Goal: Information Seeking & Learning: Learn about a topic

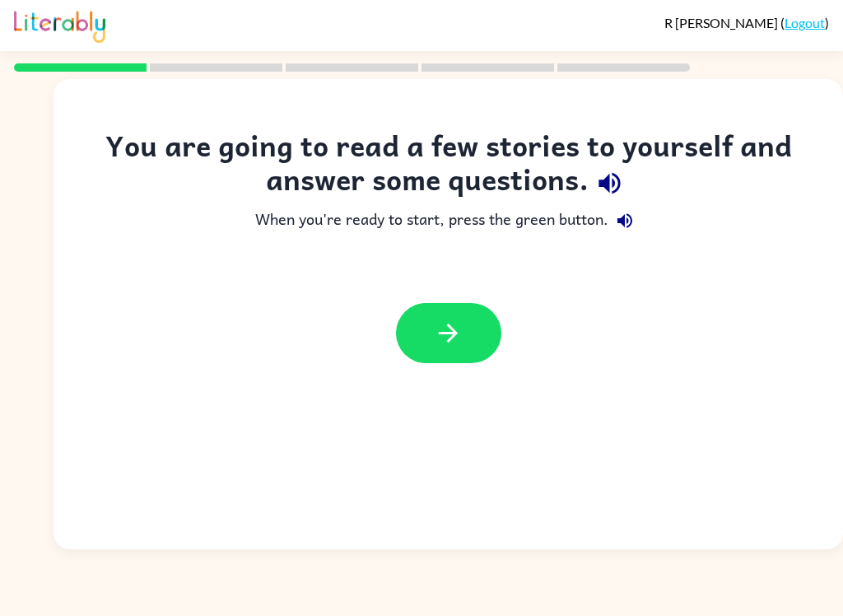
click at [459, 327] on icon "button" at bounding box center [448, 333] width 29 height 29
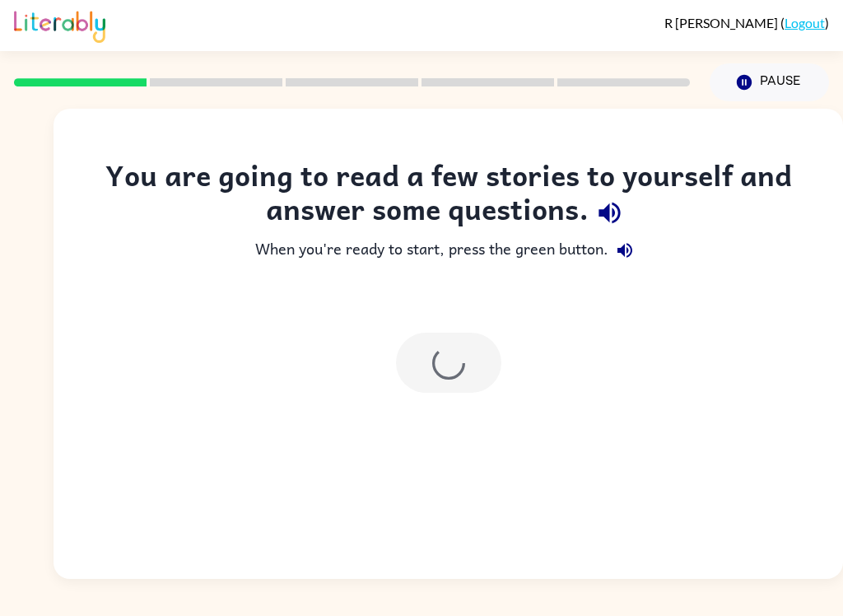
click at [617, 465] on div "You are going to read a few stories to yourself and answer some questions. When…" at bounding box center [449, 344] width 790 height 470
click at [657, 363] on div at bounding box center [449, 362] width 790 height 93
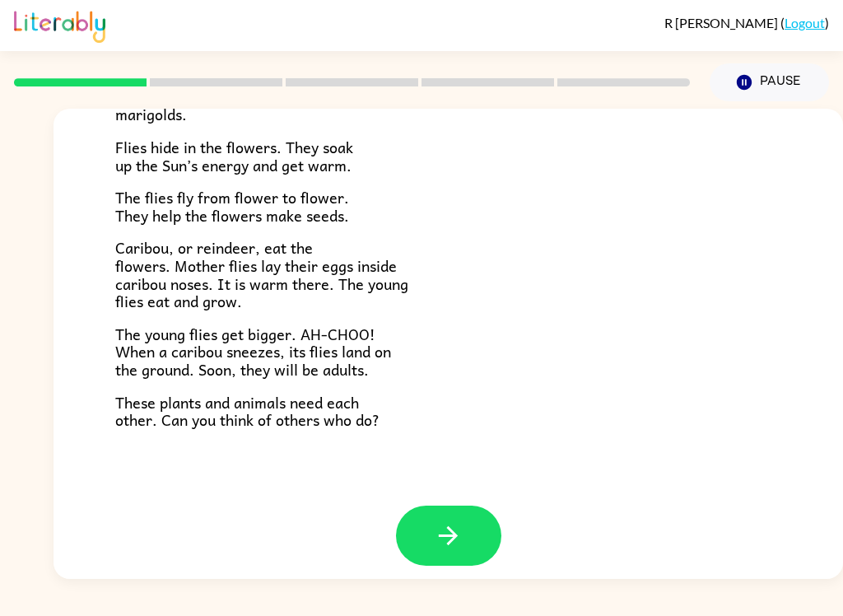
scroll to position [327, 0]
click at [449, 530] on icon "button" at bounding box center [448, 536] width 29 height 29
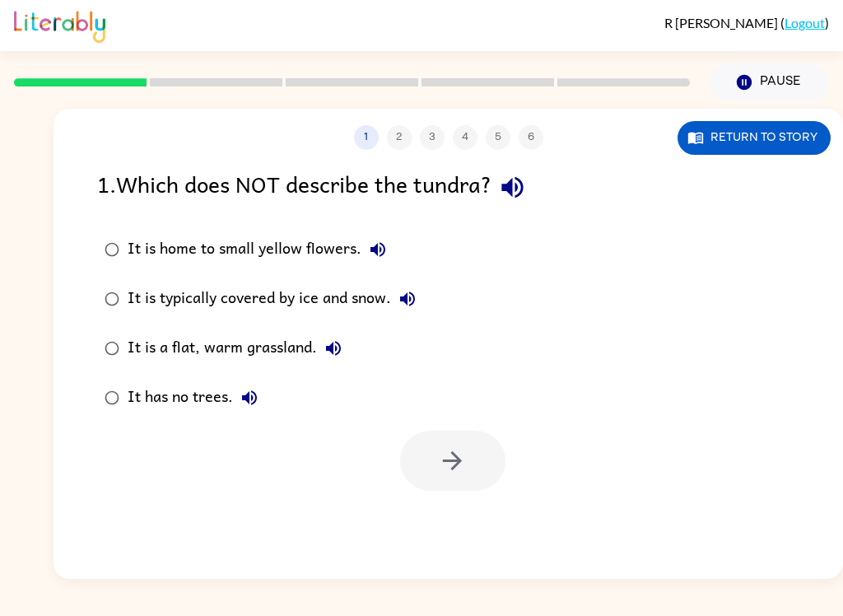
scroll to position [0, 0]
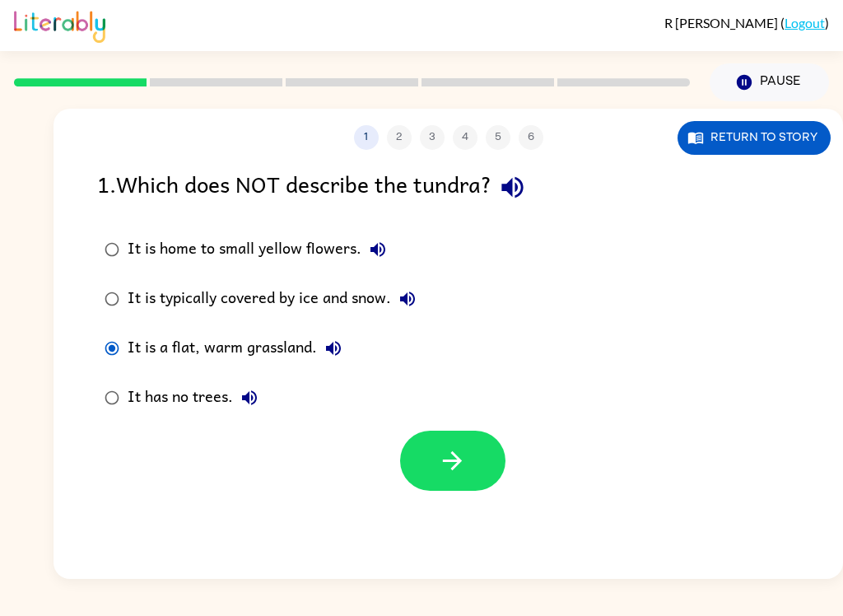
click at [473, 472] on button "button" at bounding box center [452, 461] width 105 height 60
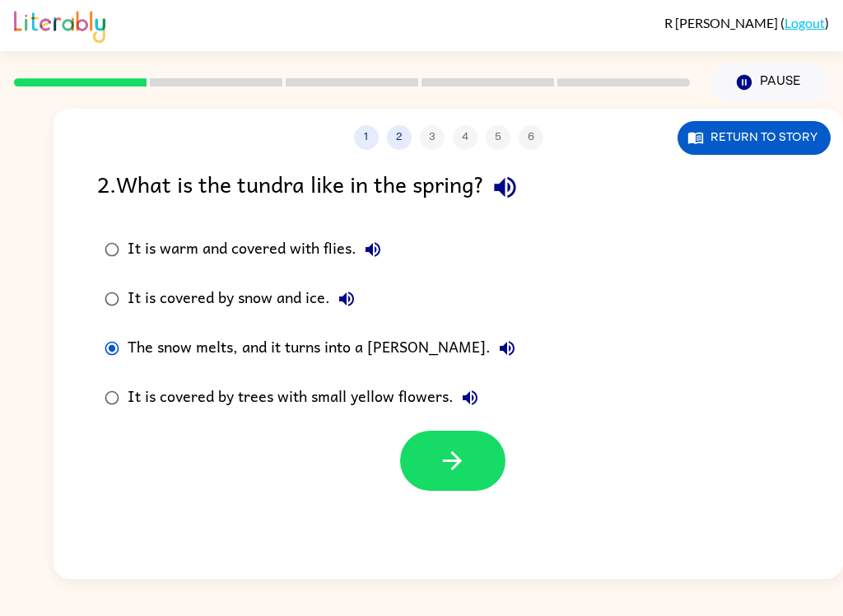
click at [462, 468] on icon "button" at bounding box center [452, 460] width 29 height 29
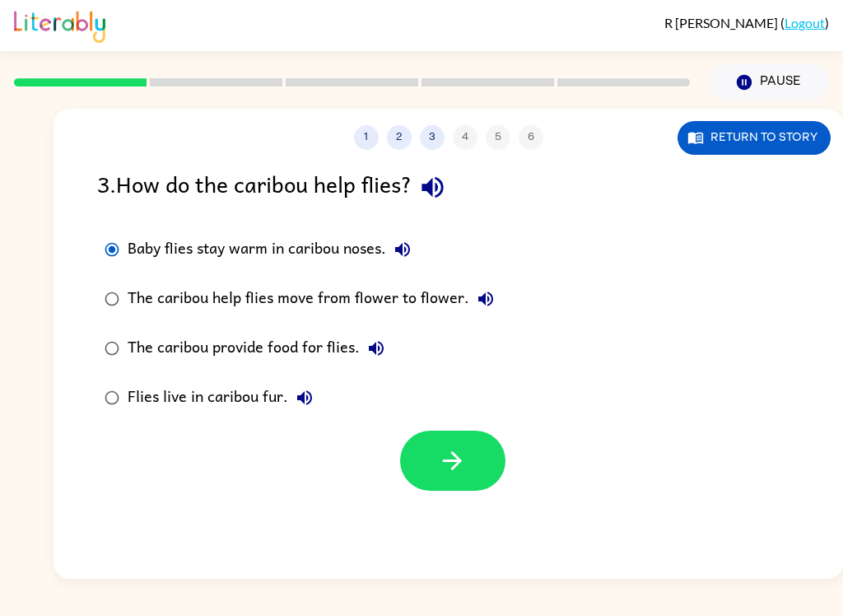
click at [458, 471] on icon "button" at bounding box center [452, 460] width 29 height 29
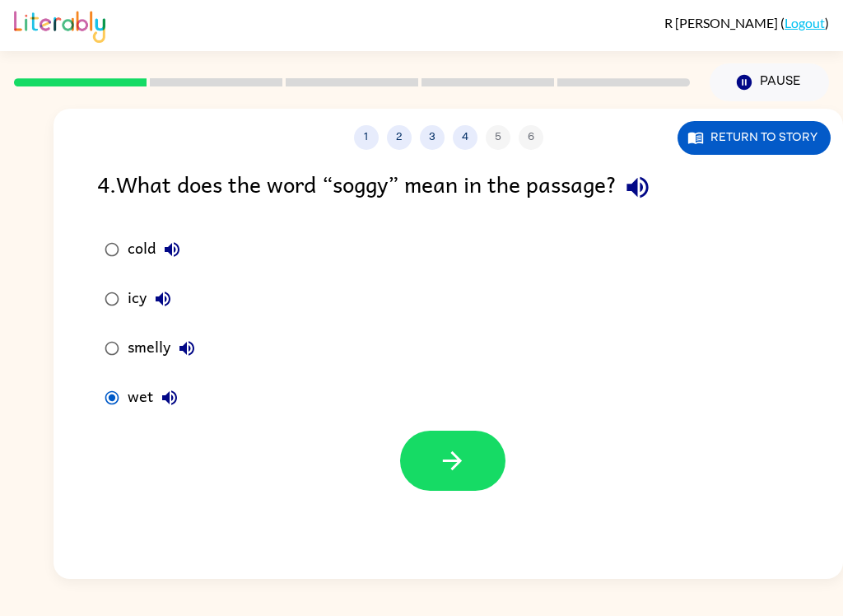
click at [466, 443] on button "button" at bounding box center [452, 461] width 105 height 60
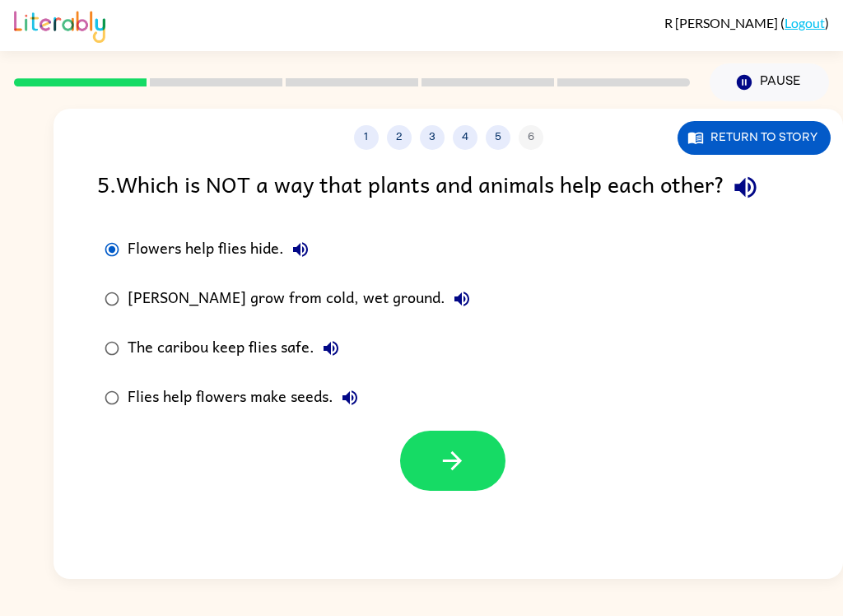
click at [447, 454] on icon "button" at bounding box center [452, 460] width 29 height 29
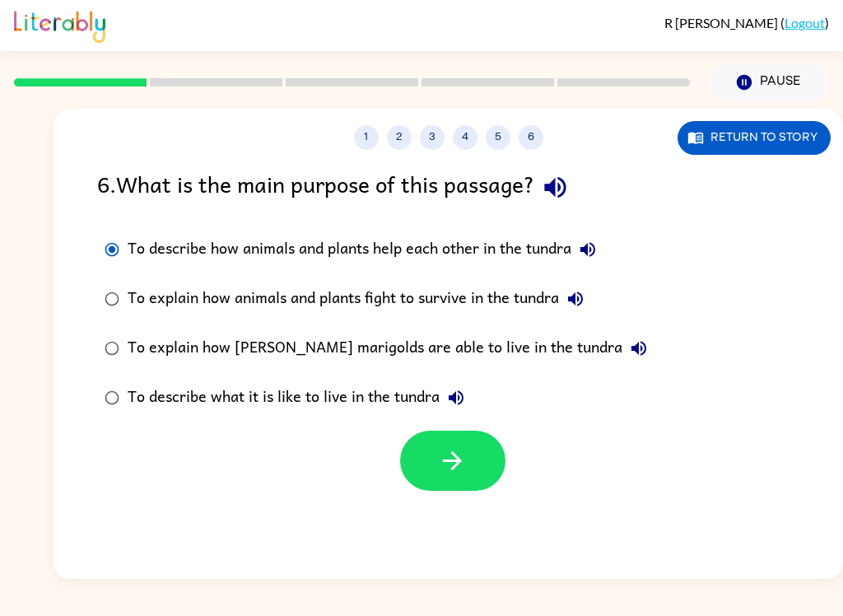
click at [458, 464] on icon "button" at bounding box center [452, 460] width 19 height 19
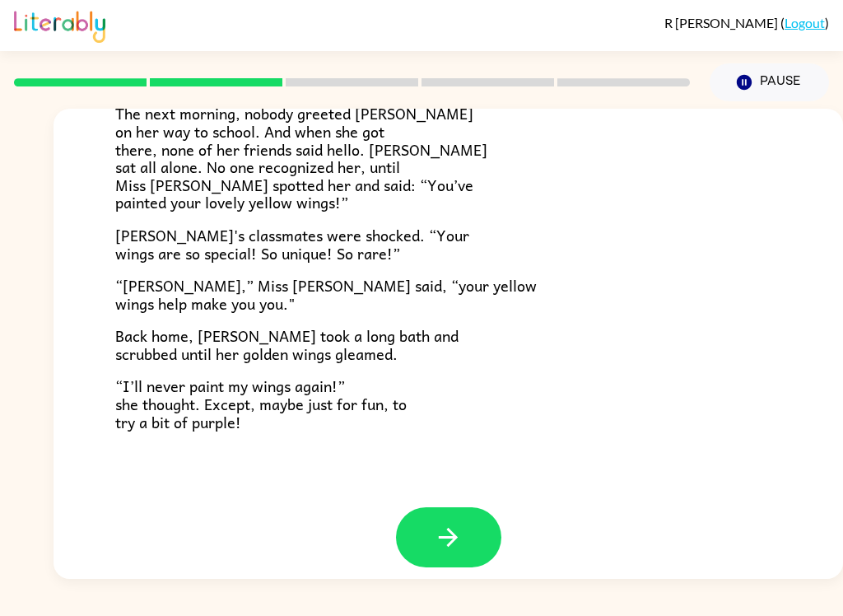
scroll to position [445, 0]
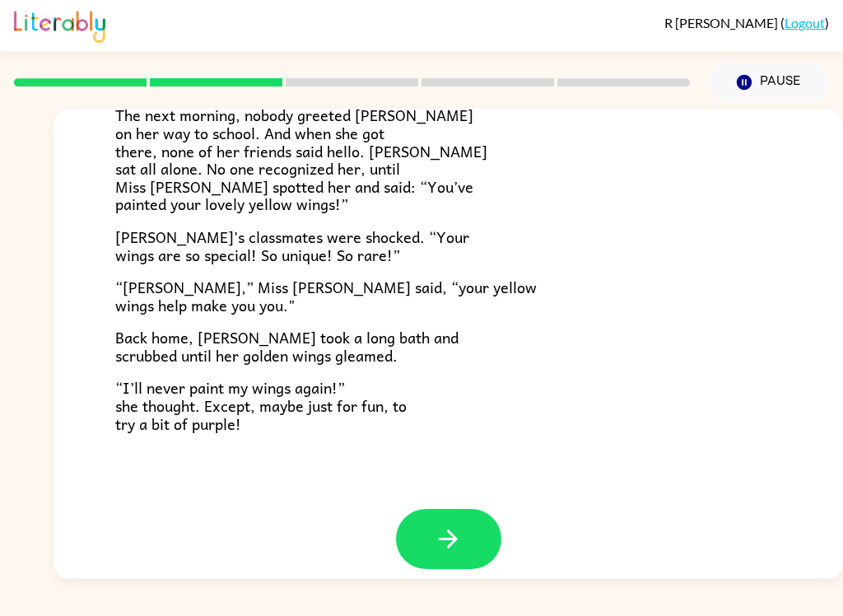
click at [459, 532] on icon "button" at bounding box center [448, 538] width 29 height 29
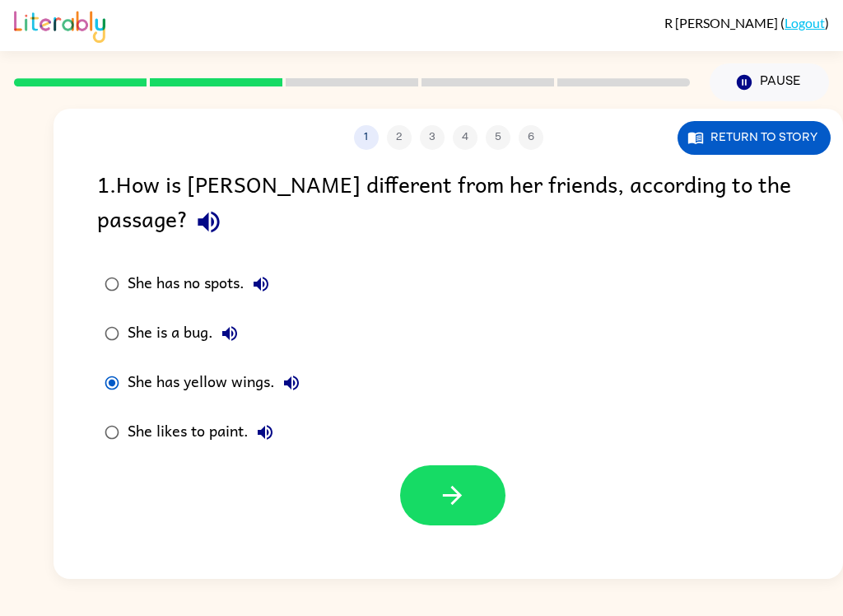
click at [439, 481] on icon "button" at bounding box center [452, 495] width 29 height 29
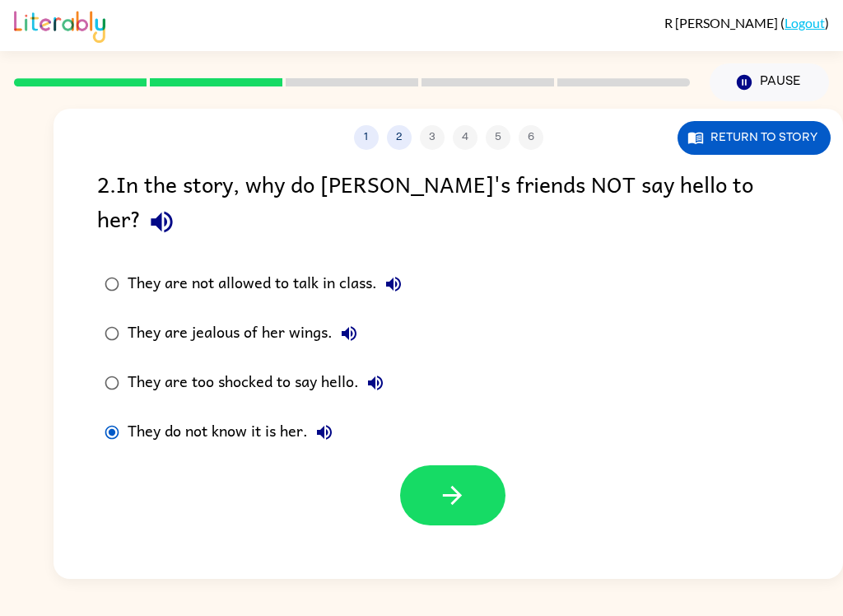
click at [438, 481] on icon "button" at bounding box center [452, 495] width 29 height 29
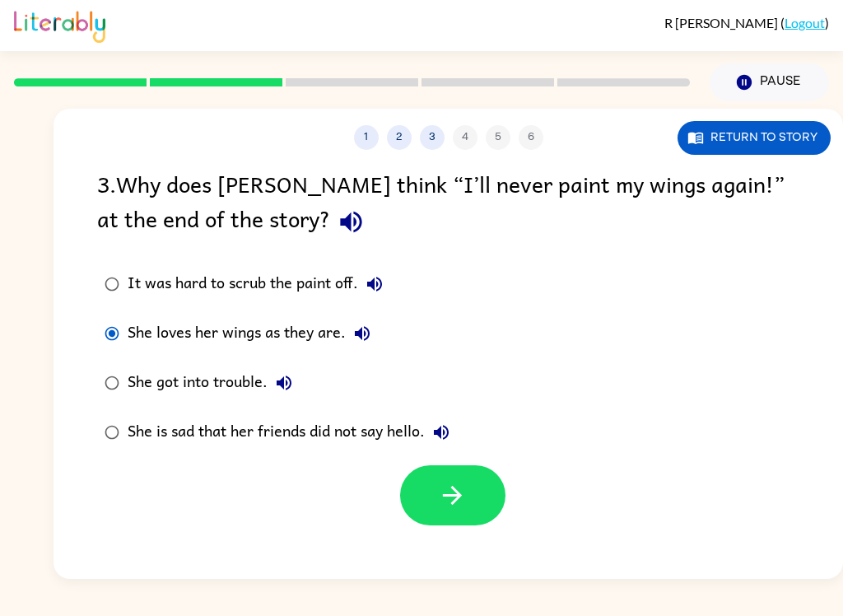
click at [430, 478] on button "button" at bounding box center [452, 495] width 105 height 60
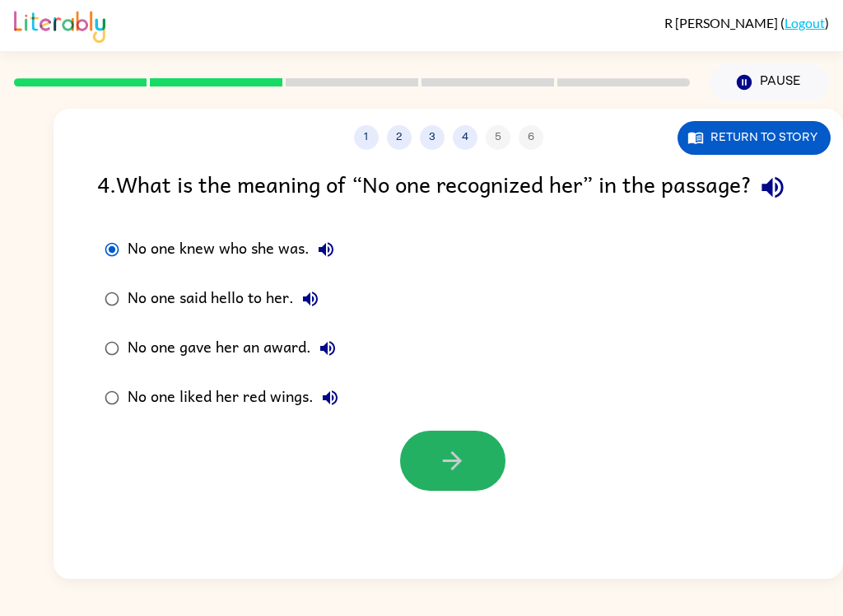
click at [462, 475] on icon "button" at bounding box center [452, 460] width 29 height 29
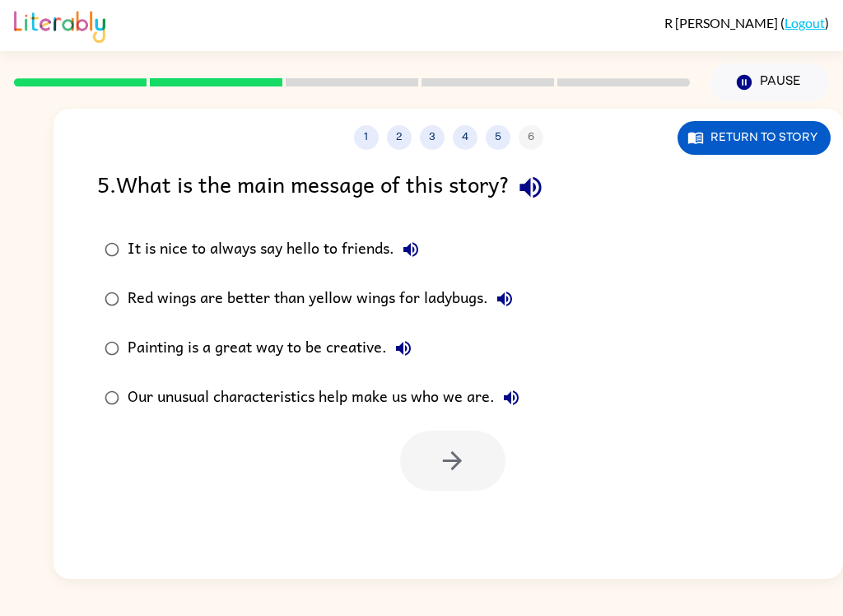
click at [84, 393] on div "5 . What is the main message of this story? It is nice to always say hello to f…" at bounding box center [449, 328] width 790 height 324
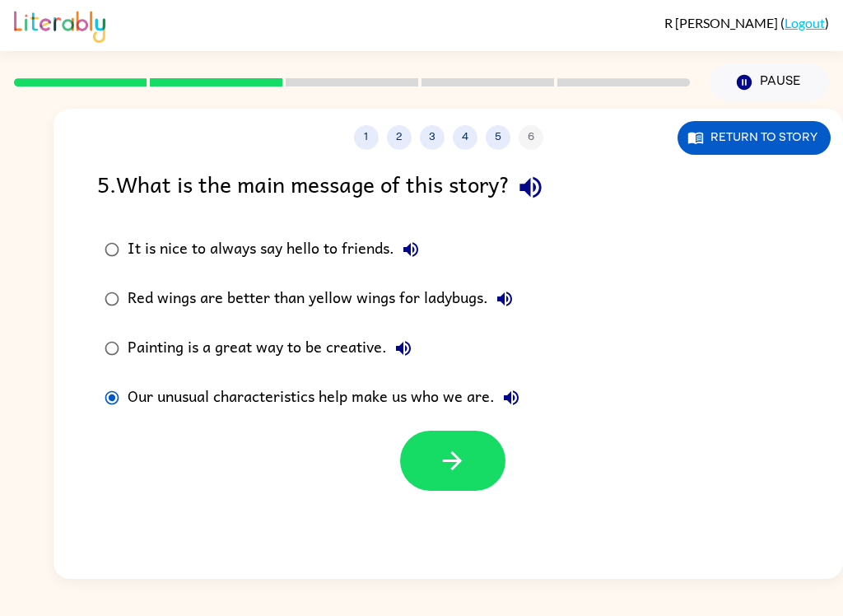
click at [453, 452] on icon "button" at bounding box center [452, 460] width 19 height 19
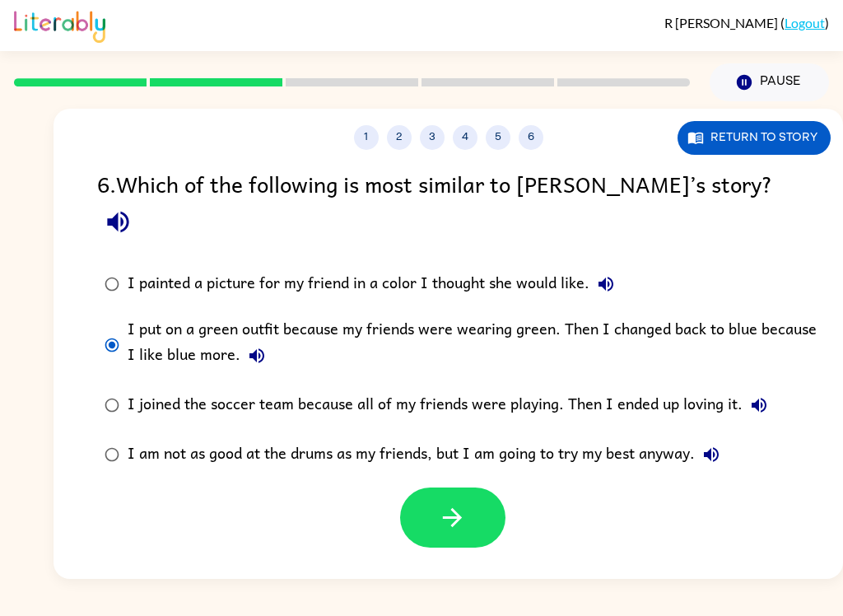
click at [449, 503] on icon "button" at bounding box center [452, 517] width 29 height 29
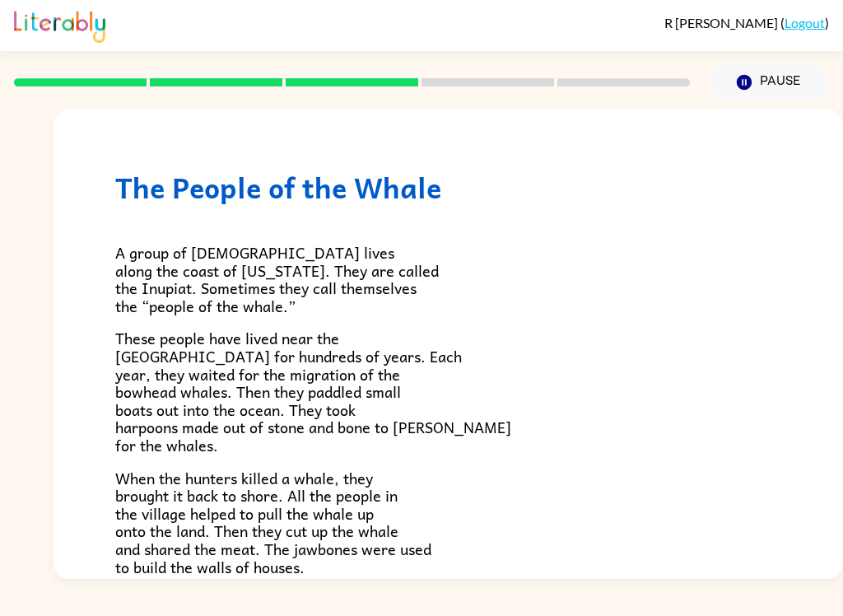
click at [806, 336] on div "The People of the Whale A group of [DEMOGRAPHIC_DATA] lives along the coast of …" at bounding box center [449, 579] width 790 height 940
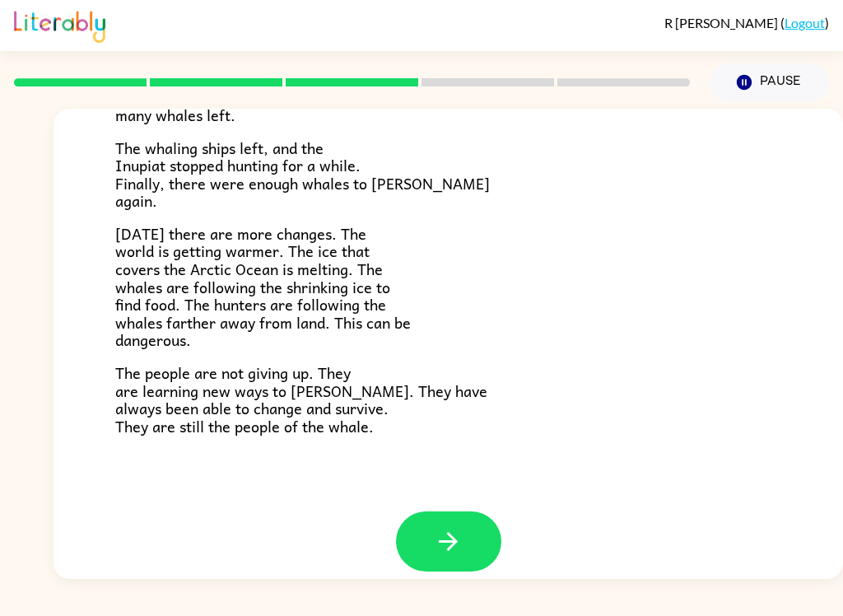
scroll to position [537, 0]
click at [454, 533] on icon "button" at bounding box center [448, 542] width 19 height 19
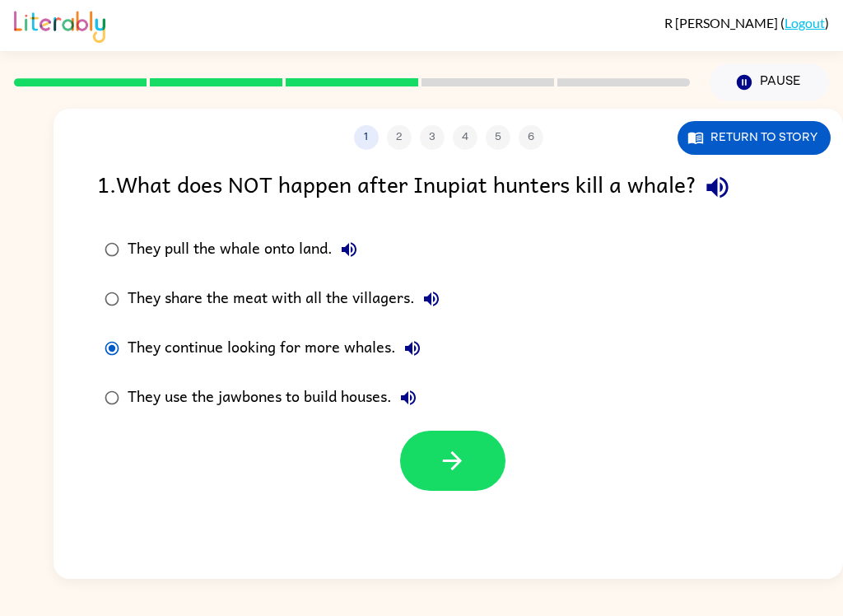
click at [472, 456] on button "button" at bounding box center [452, 461] width 105 height 60
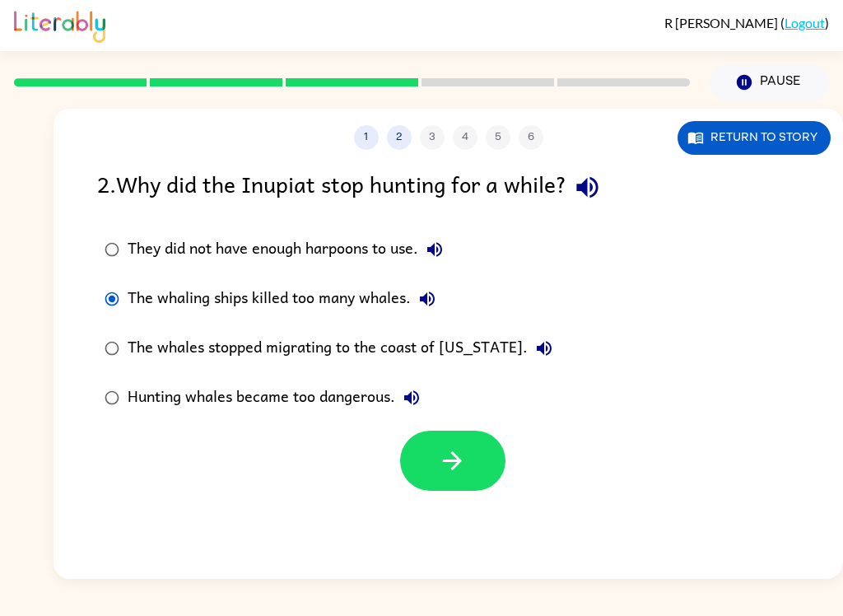
click at [453, 462] on icon "button" at bounding box center [452, 460] width 19 height 19
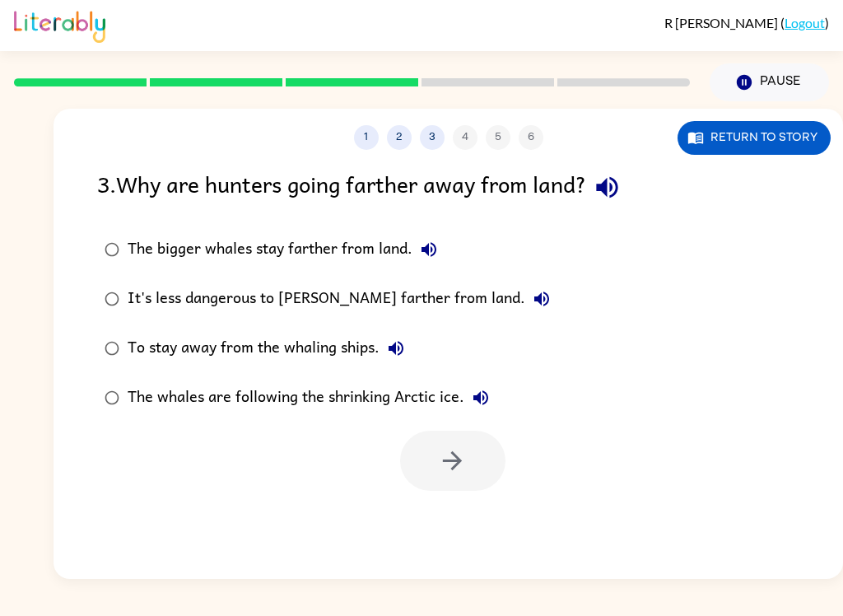
click at [91, 398] on label "The whales are following the shrinking Arctic ice." at bounding box center [327, 397] width 478 height 49
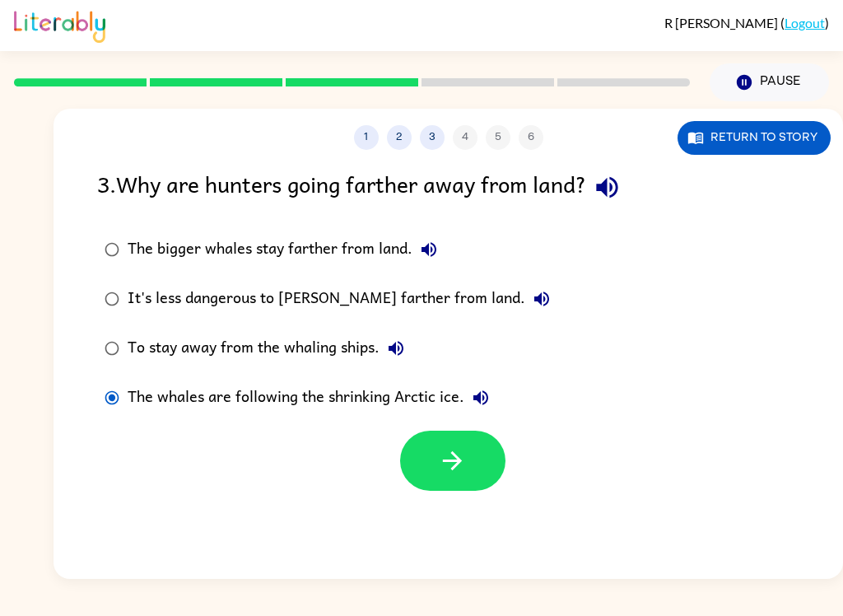
click at [468, 451] on button "button" at bounding box center [452, 461] width 105 height 60
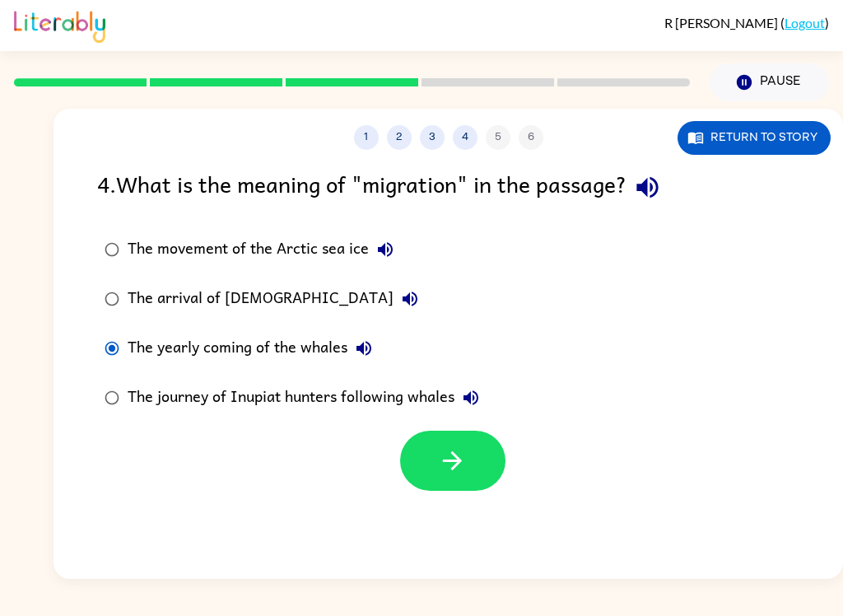
click at [418, 465] on button "button" at bounding box center [452, 461] width 105 height 60
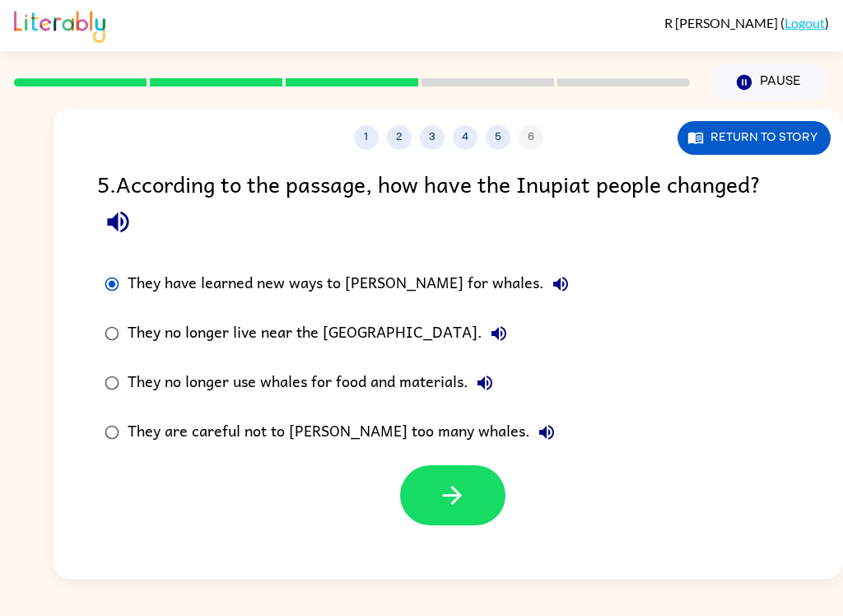
click at [430, 471] on button "button" at bounding box center [452, 495] width 105 height 60
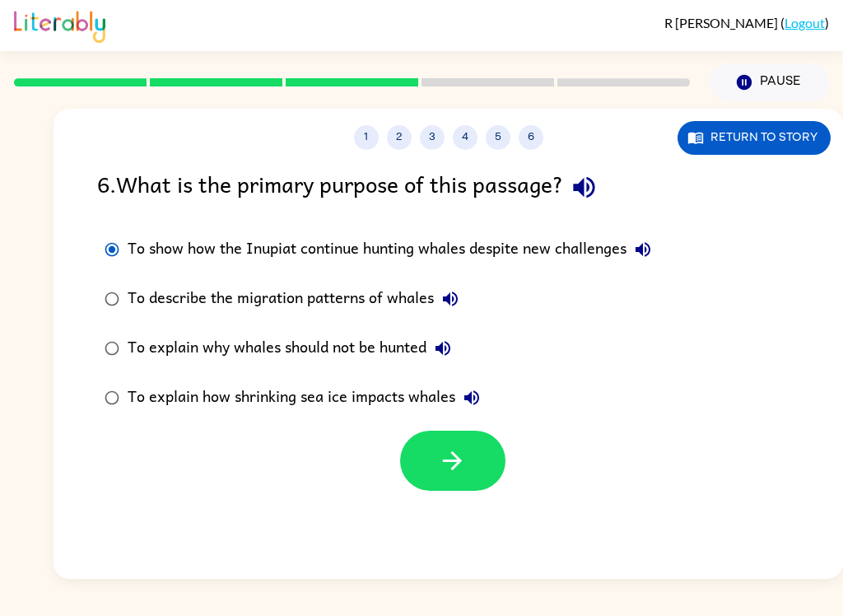
click at [437, 464] on button "button" at bounding box center [452, 461] width 105 height 60
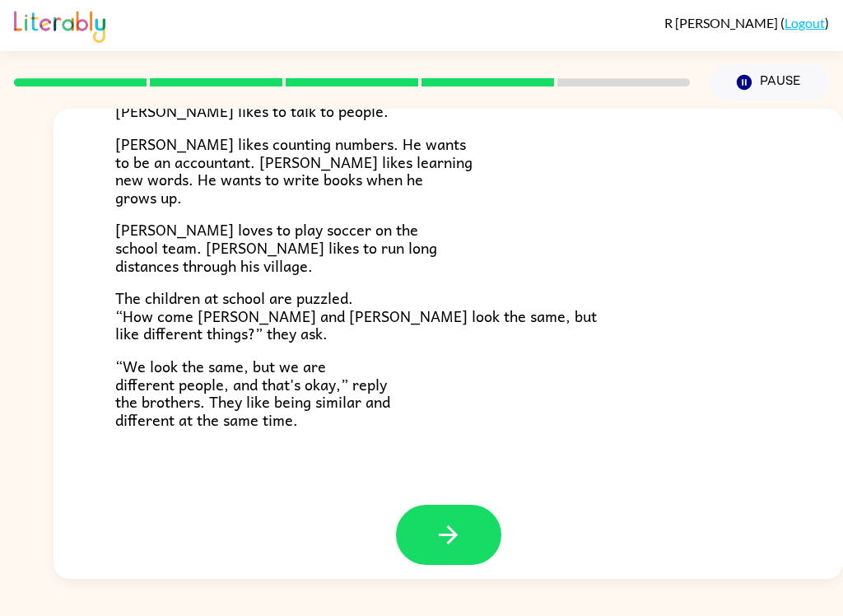
scroll to position [344, 0]
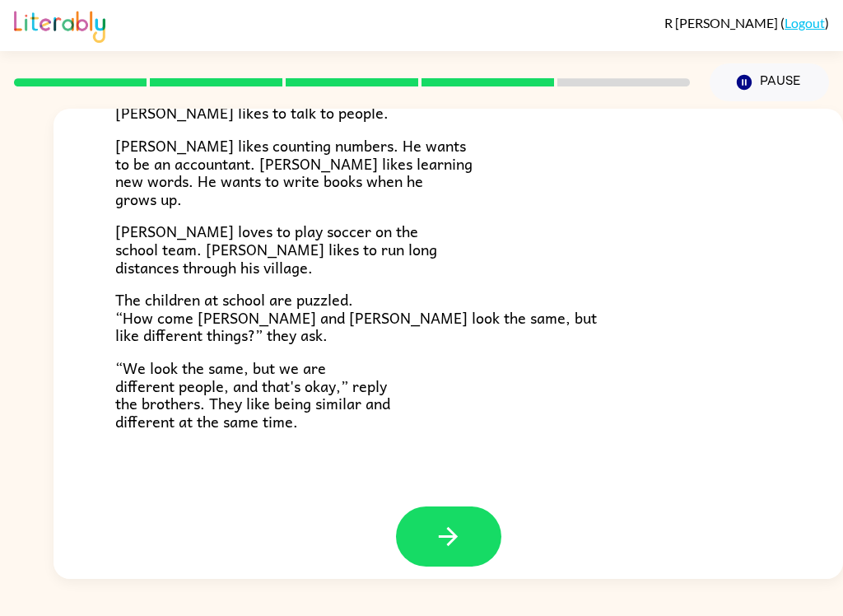
click at [433, 524] on button "button" at bounding box center [448, 536] width 105 height 60
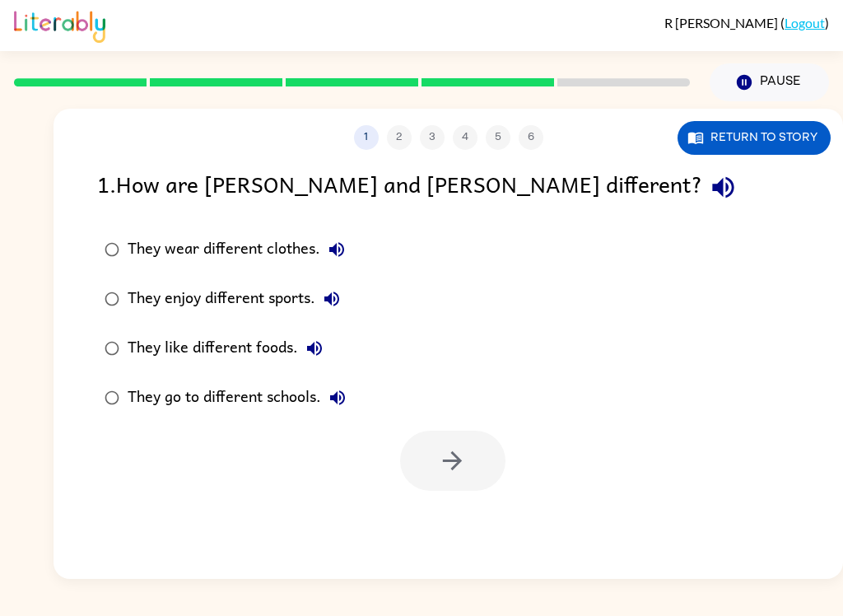
scroll to position [0, 0]
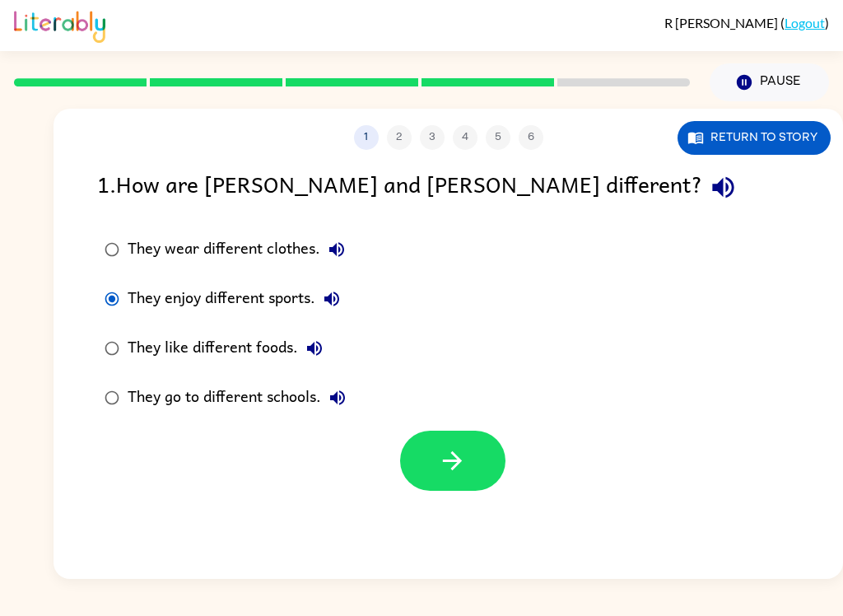
click at [464, 464] on icon "button" at bounding box center [452, 460] width 29 height 29
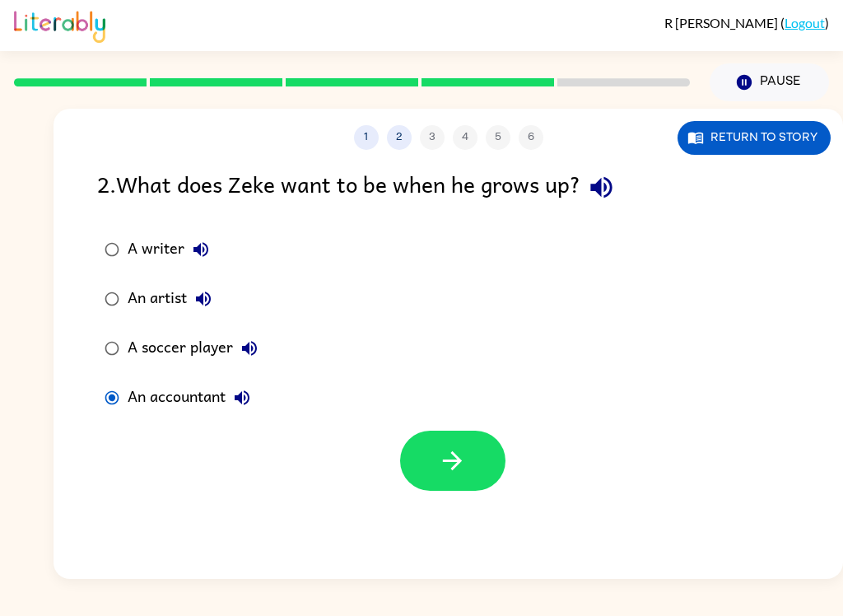
click at [471, 453] on button "button" at bounding box center [452, 461] width 105 height 60
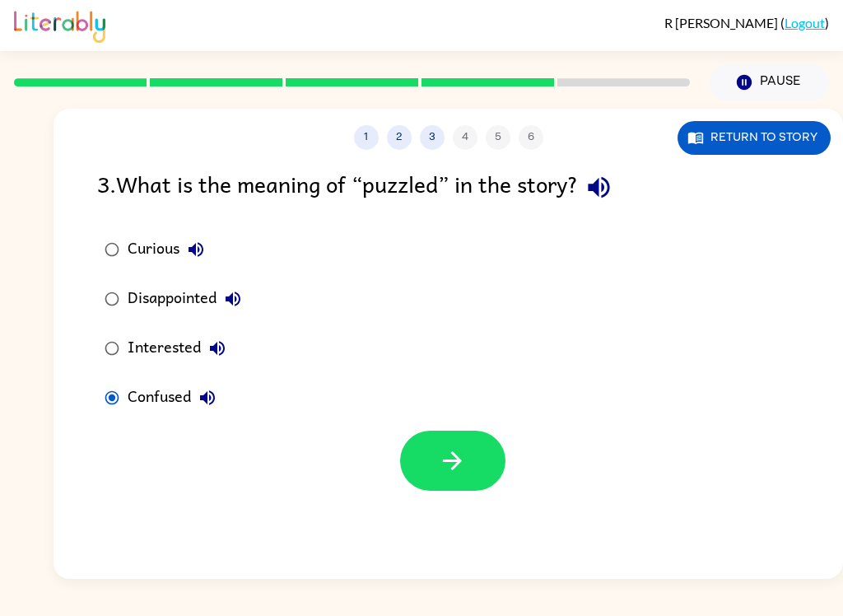
click at [482, 455] on button "button" at bounding box center [452, 461] width 105 height 60
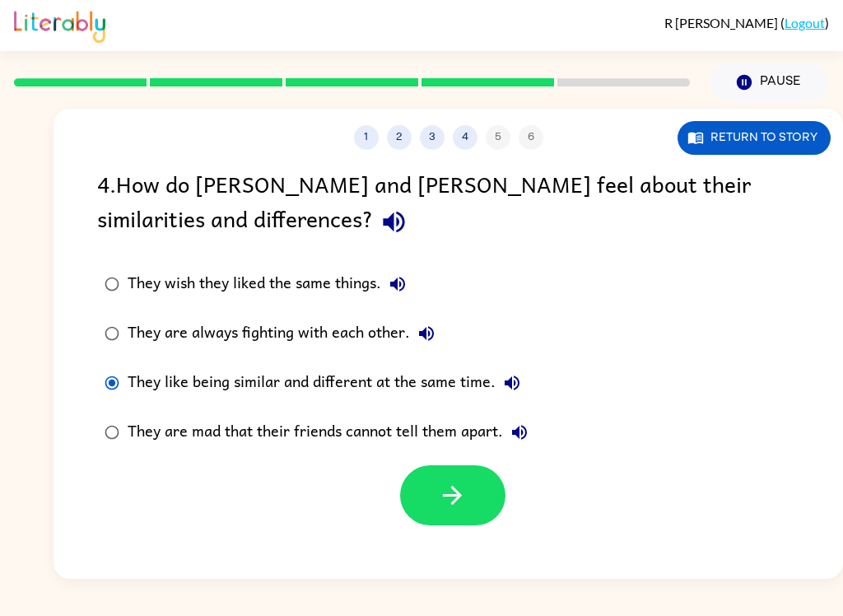
click at [471, 495] on button "button" at bounding box center [452, 495] width 105 height 60
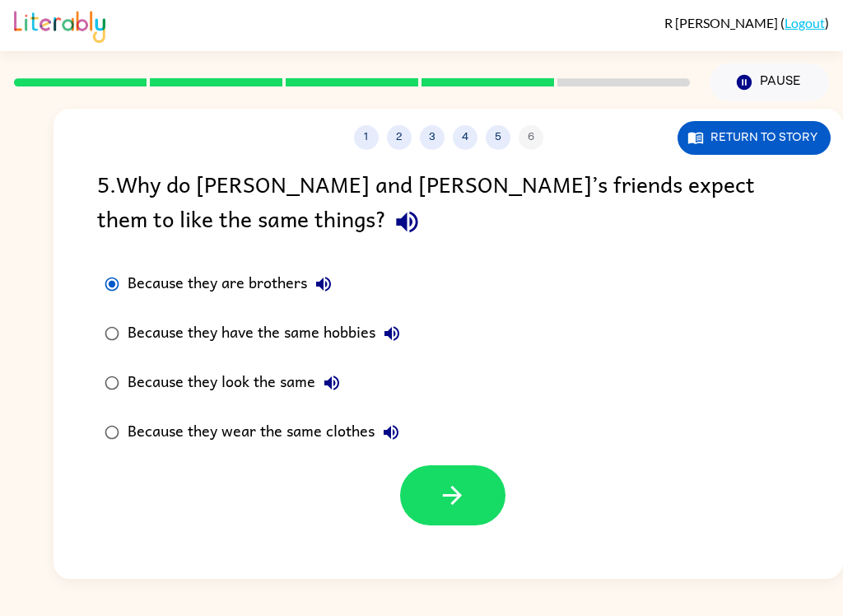
click at [478, 501] on button "button" at bounding box center [452, 495] width 105 height 60
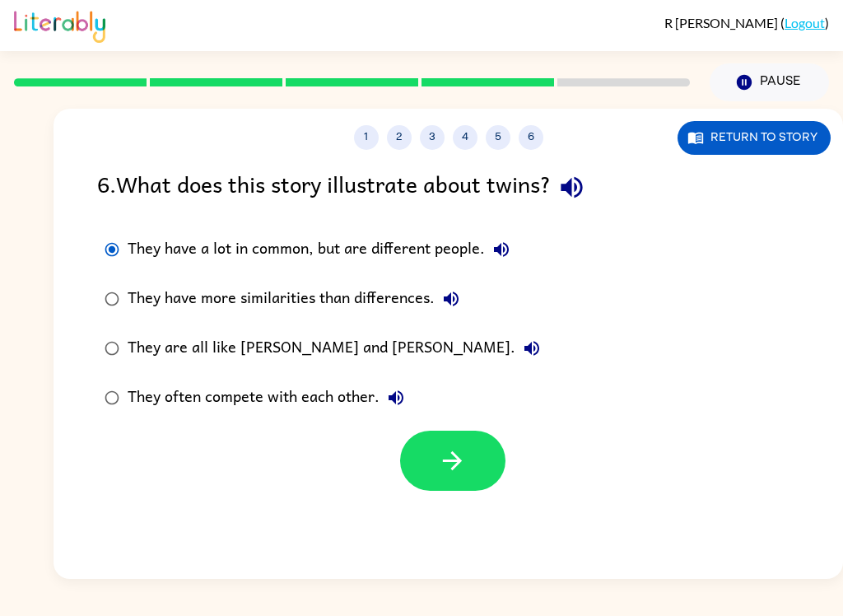
click at [459, 491] on button "button" at bounding box center [452, 461] width 105 height 60
